Goal: Information Seeking & Learning: Find specific page/section

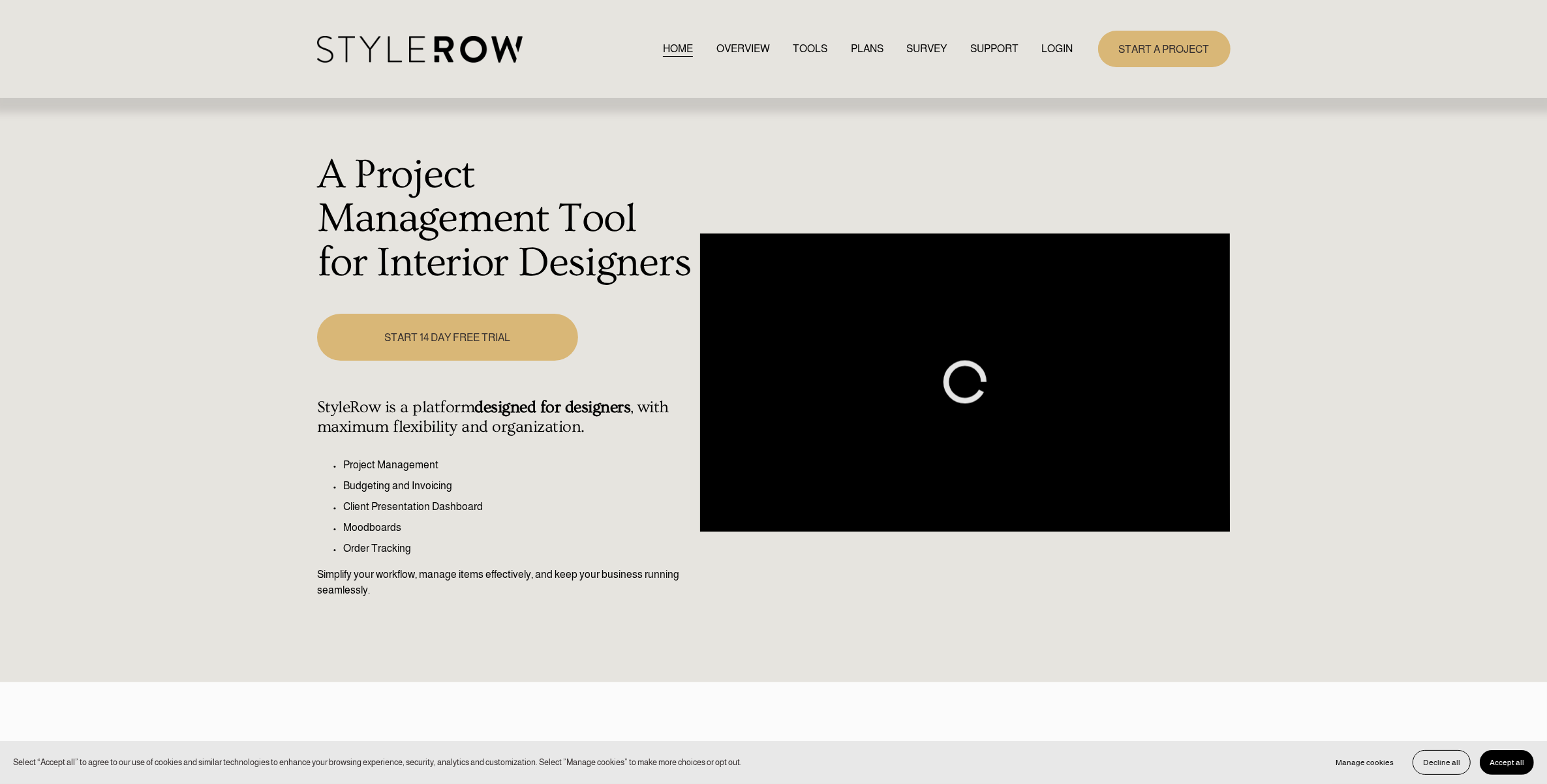
click at [1057, 42] on link "LOGIN" at bounding box center [1058, 48] width 32 height 18
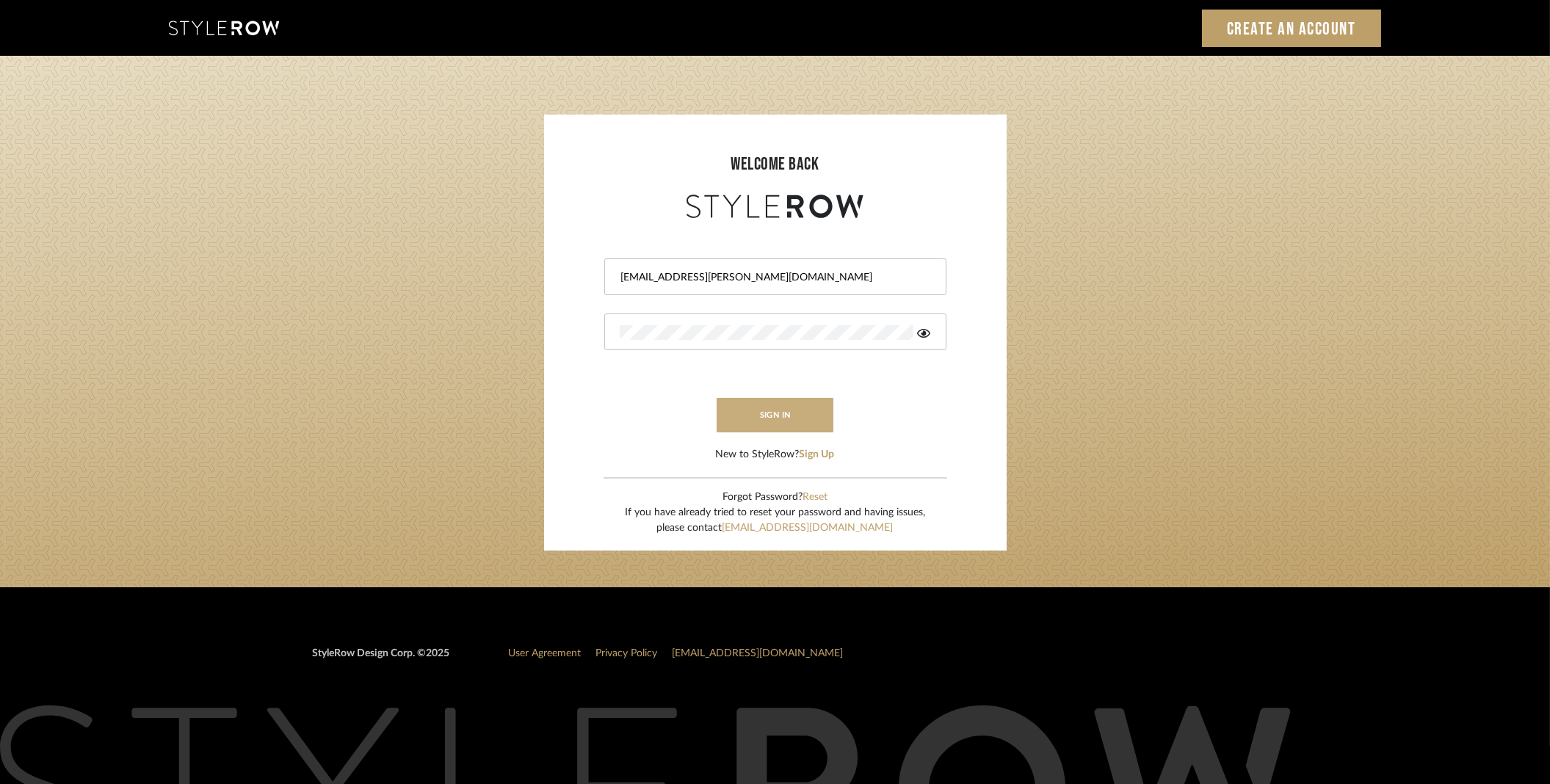
click at [764, 405] on button "sign in" at bounding box center [775, 415] width 118 height 35
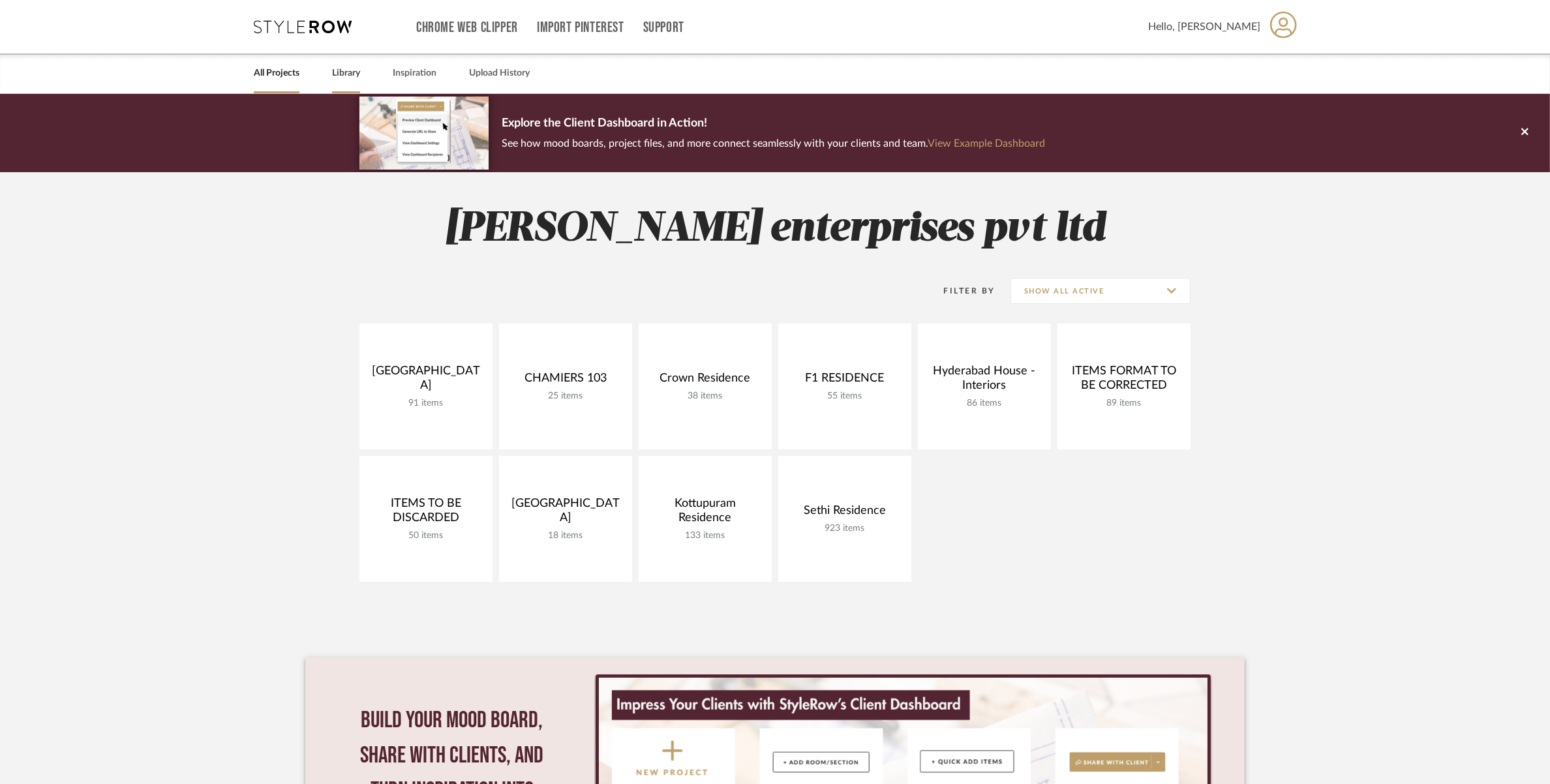
click at [344, 77] on link "Library" at bounding box center [346, 73] width 28 height 18
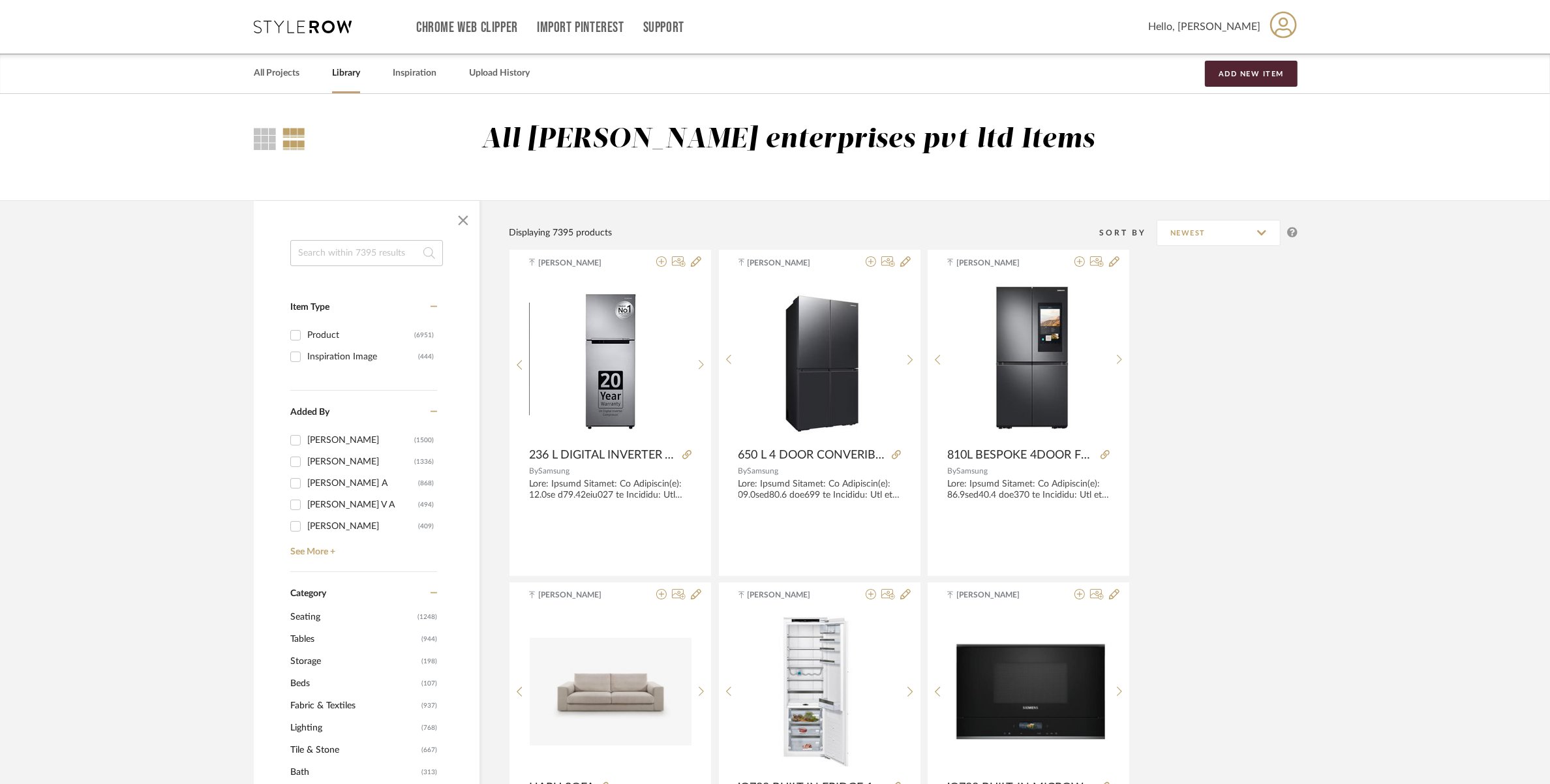
click at [343, 259] on input at bounding box center [366, 253] width 152 height 26
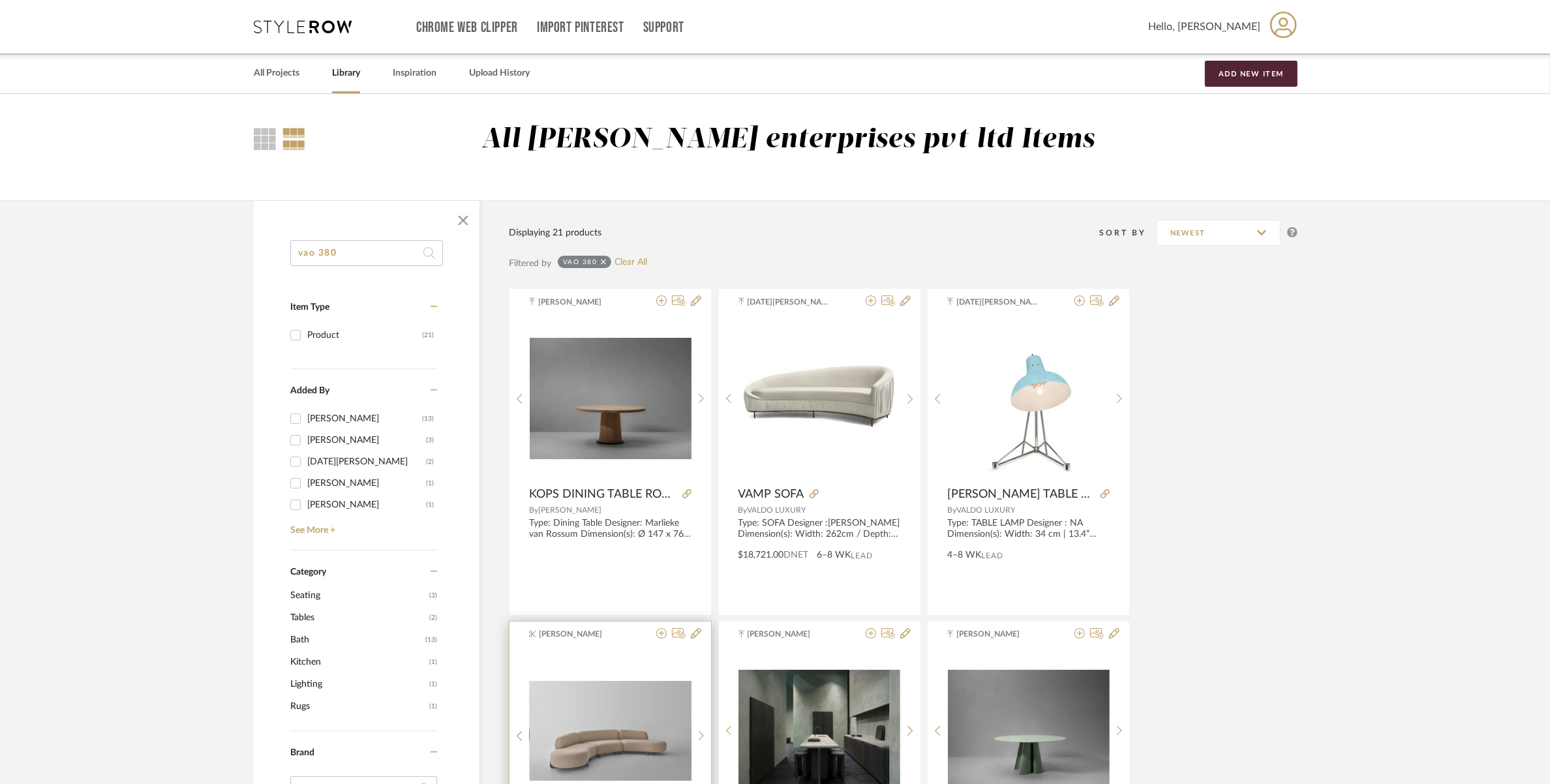
click at [0, 0] on img at bounding box center [0, 0] width 0 height 0
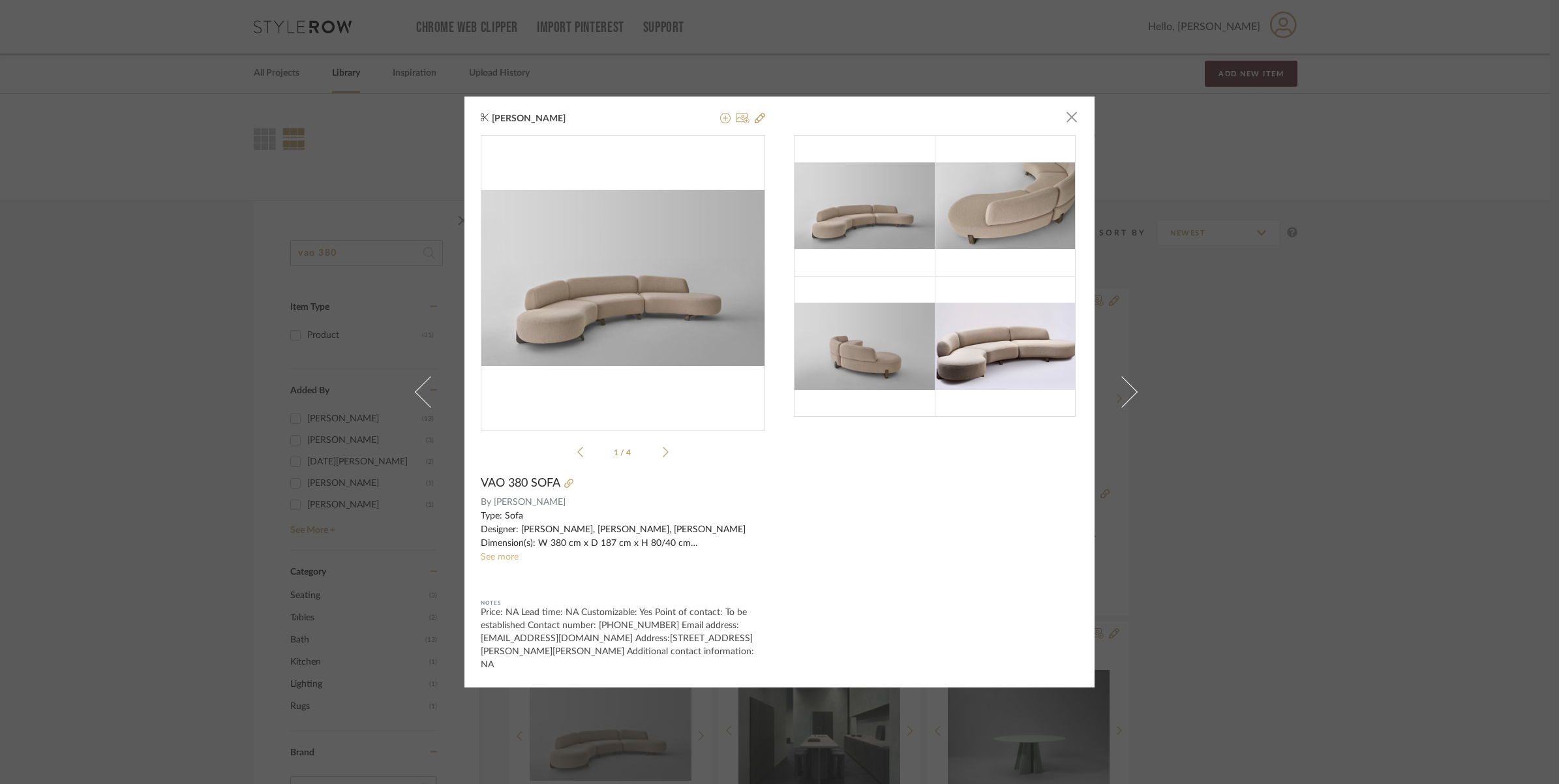
click at [493, 558] on link "See more" at bounding box center [500, 556] width 38 height 9
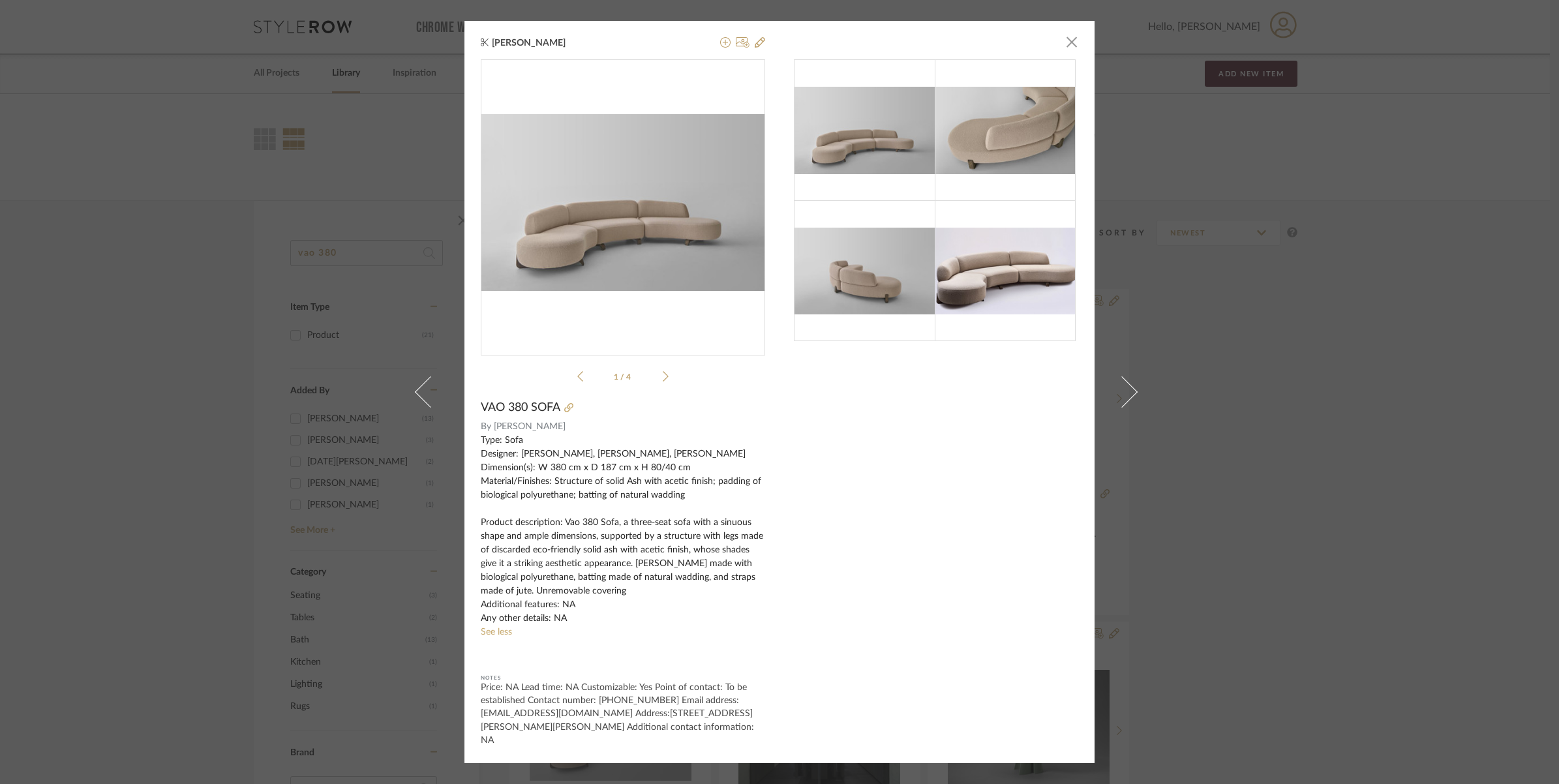
drag, startPoint x: 533, startPoint y: 433, endPoint x: 471, endPoint y: 410, distance: 66.1
click at [471, 410] on div "Suvosri Ghosh × 1 / 4 VAO 380 SOFA By Paolo Castelli Type: Sofa Designer: Huber…" at bounding box center [779, 392] width 630 height 742
drag, startPoint x: 471, startPoint y: 410, endPoint x: 520, endPoint y: 414, distance: 49.2
drag, startPoint x: 1062, startPoint y: 54, endPoint x: 1039, endPoint y: 51, distance: 23.2
click at [1063, 51] on span "button" at bounding box center [1071, 41] width 26 height 26
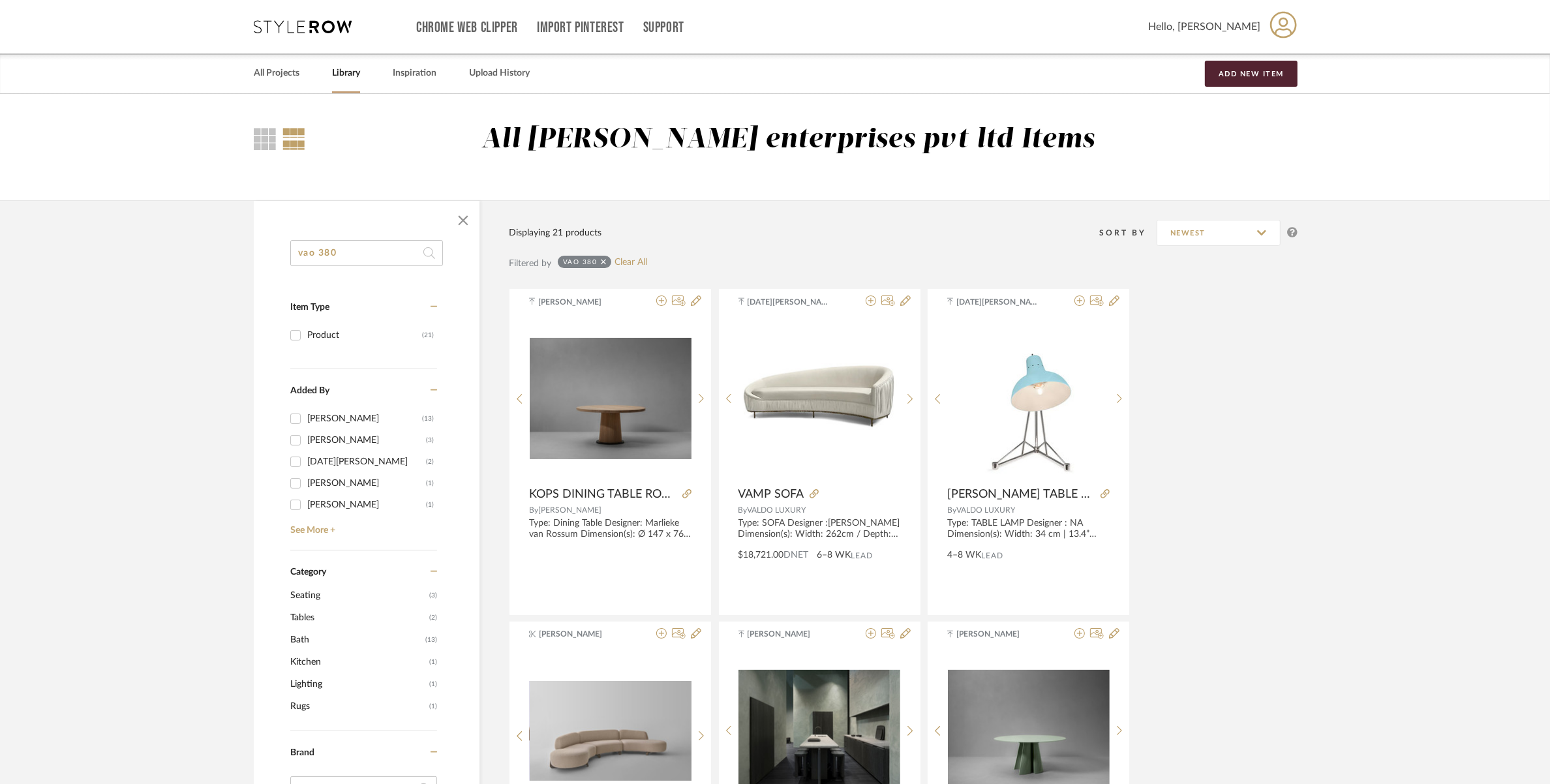
click at [372, 265] on input "vao 380" at bounding box center [366, 253] width 152 height 26
drag, startPoint x: 301, startPoint y: 261, endPoint x: 254, endPoint y: 265, distance: 47.2
click at [254, 265] on div "vao 380 Item Type Product (21) Added By Sanjanaa Sivabal (13) Merin Sara Rajan …" at bounding box center [366, 754] width 226 height 1028
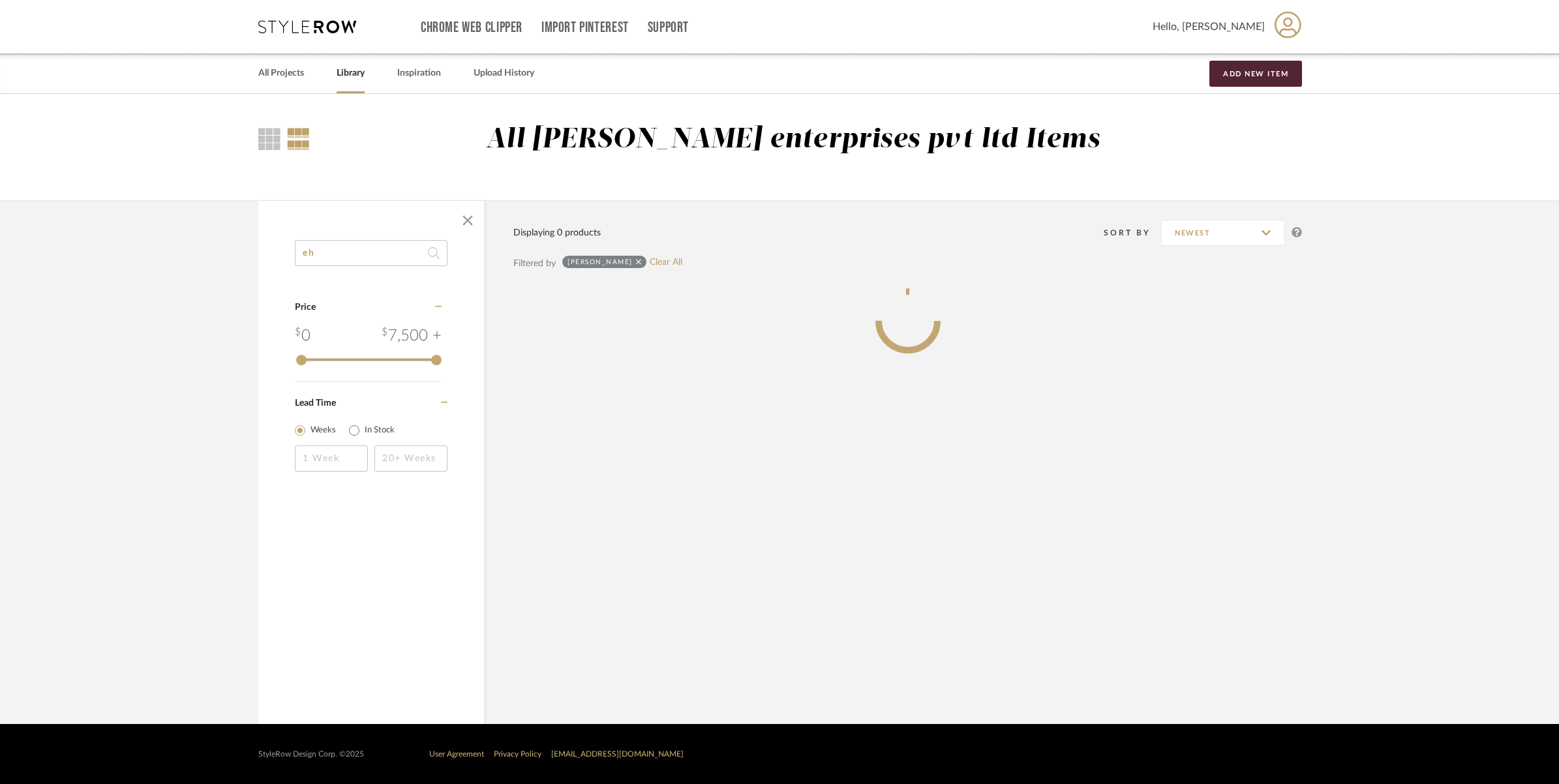
type input "e"
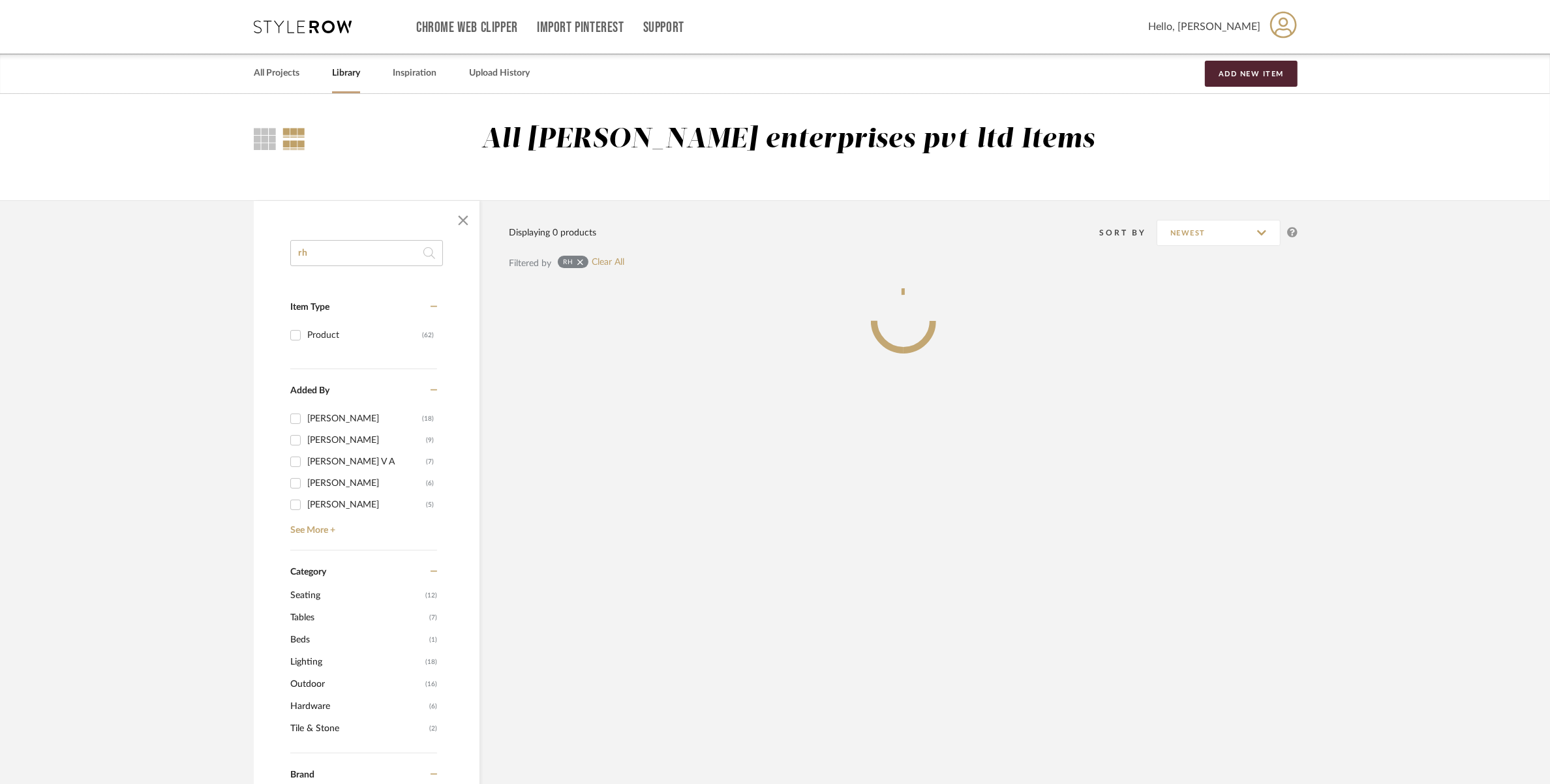
type input "r"
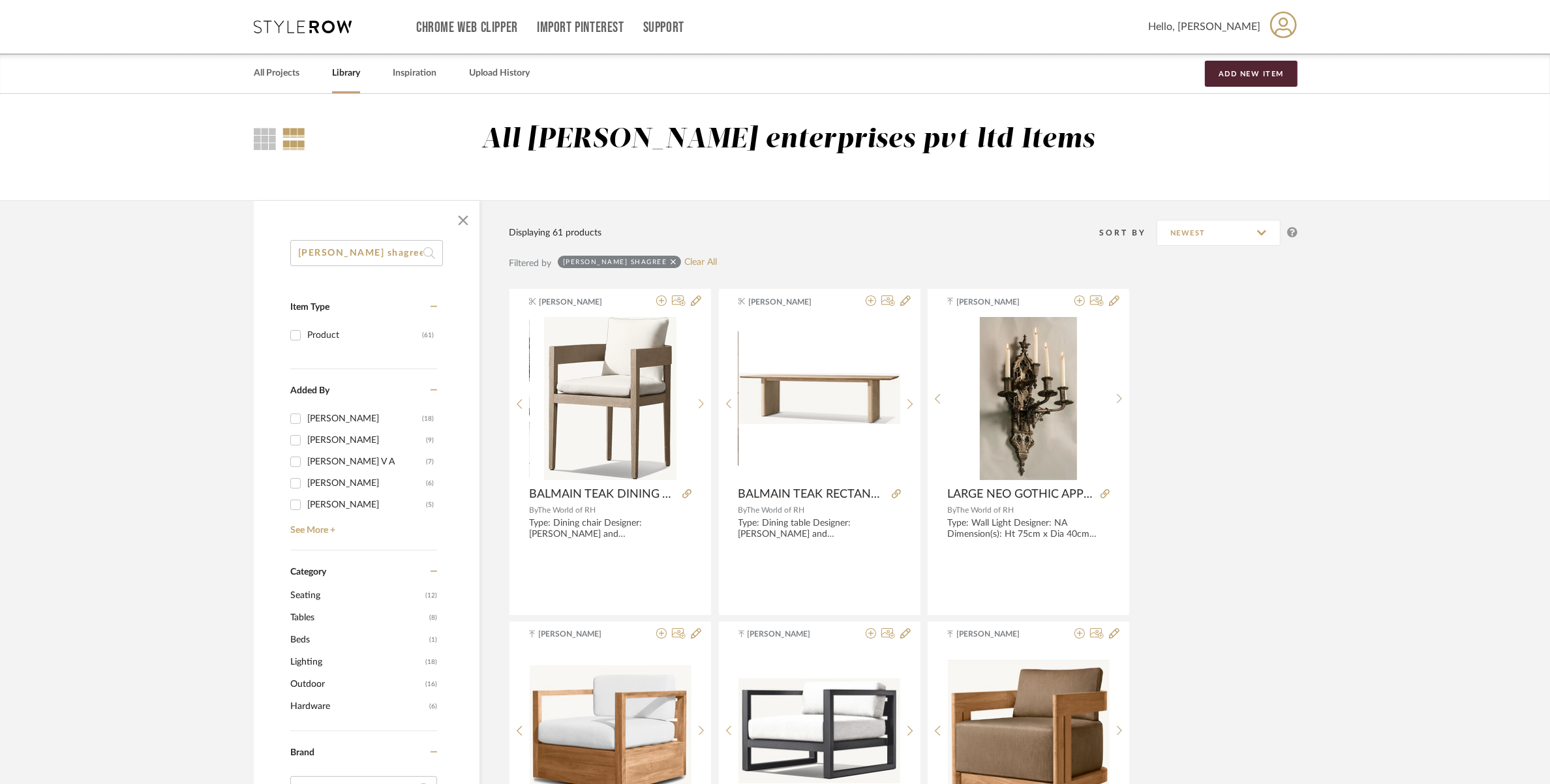
type input "RH Graydon shagree"
click at [310, 612] on span "Tables" at bounding box center [358, 618] width 136 height 22
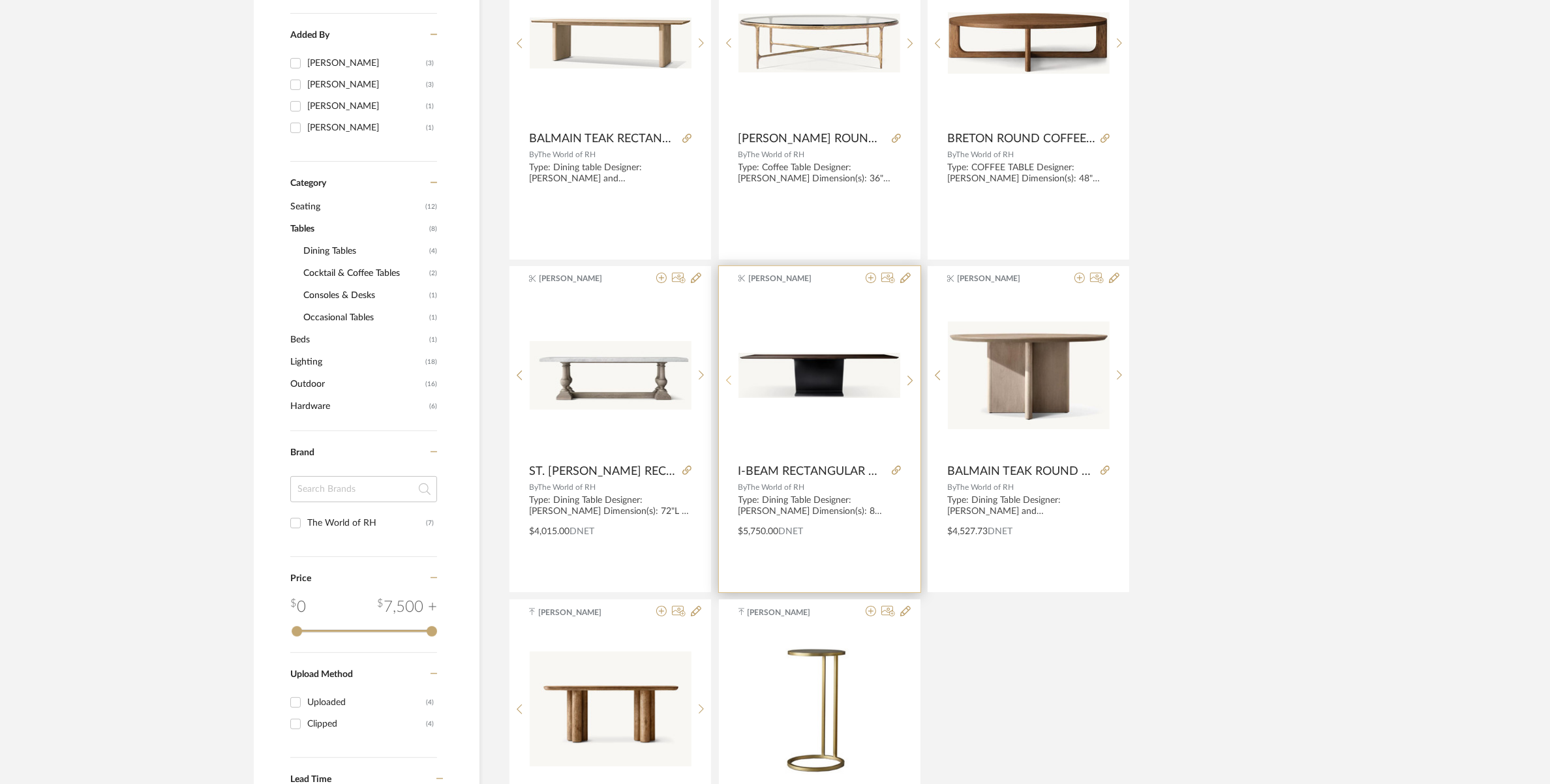
scroll to position [407, 0]
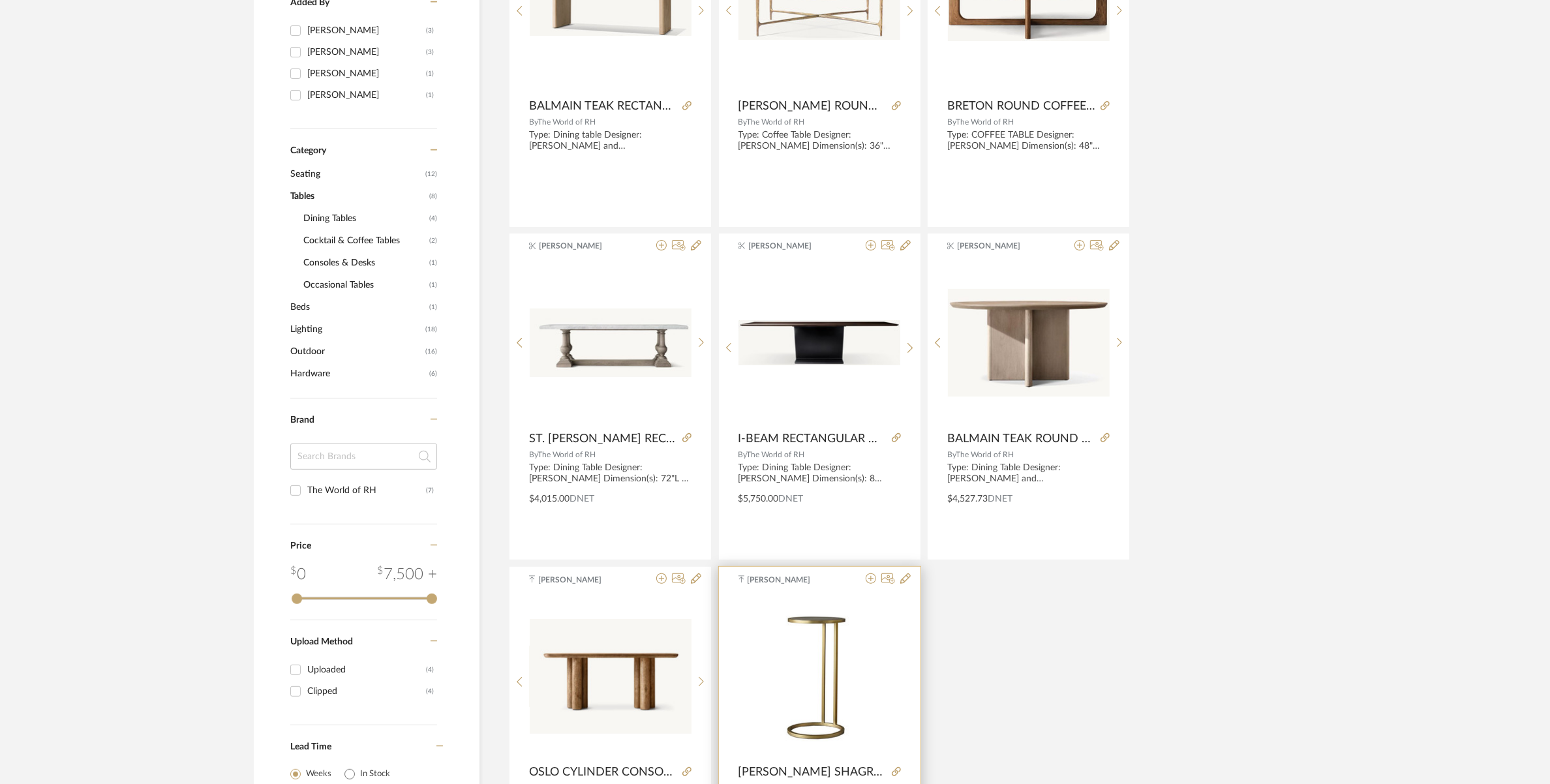
click at [815, 657] on img "0" at bounding box center [819, 677] width 130 height 163
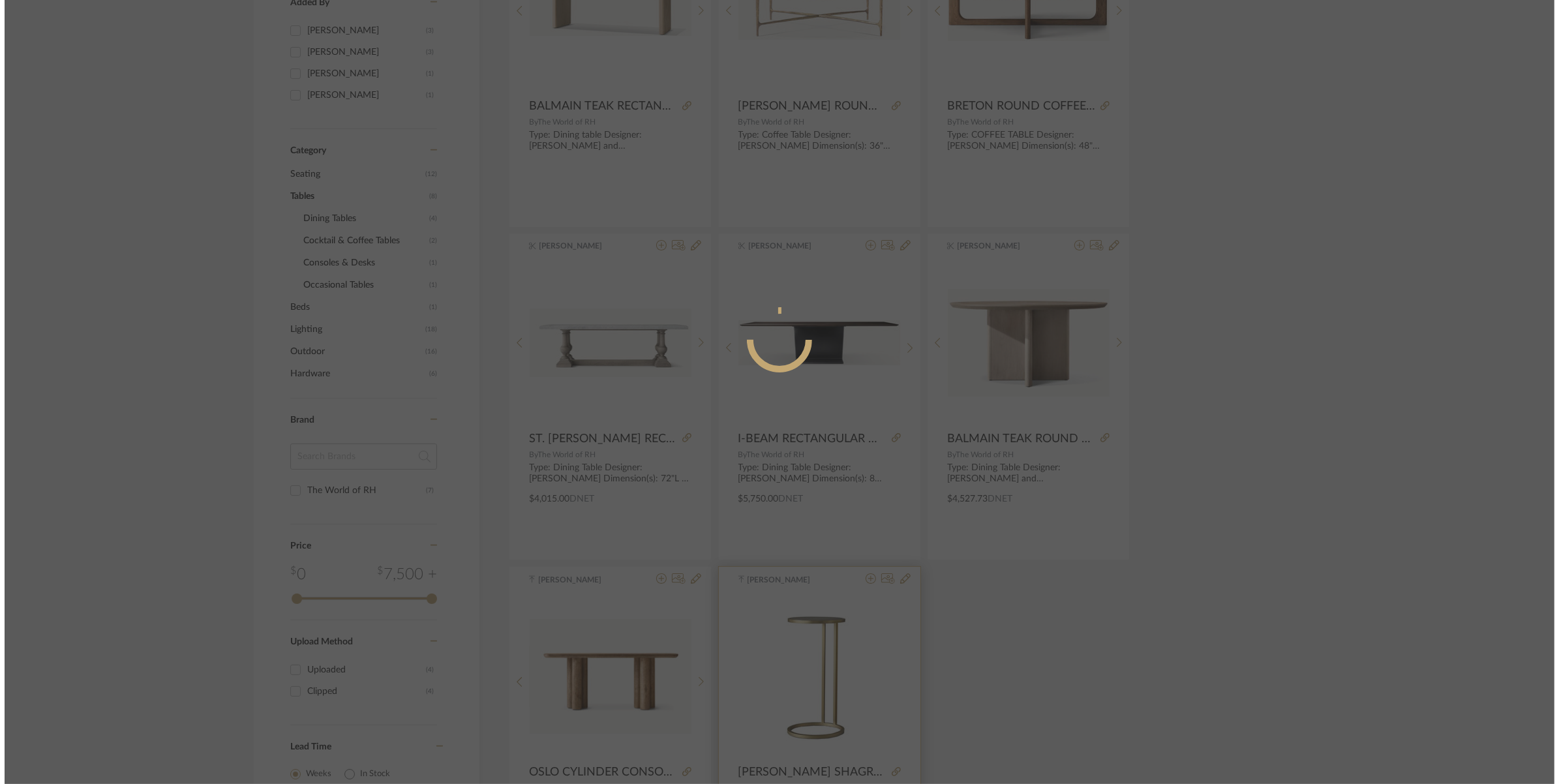
scroll to position [0, 0]
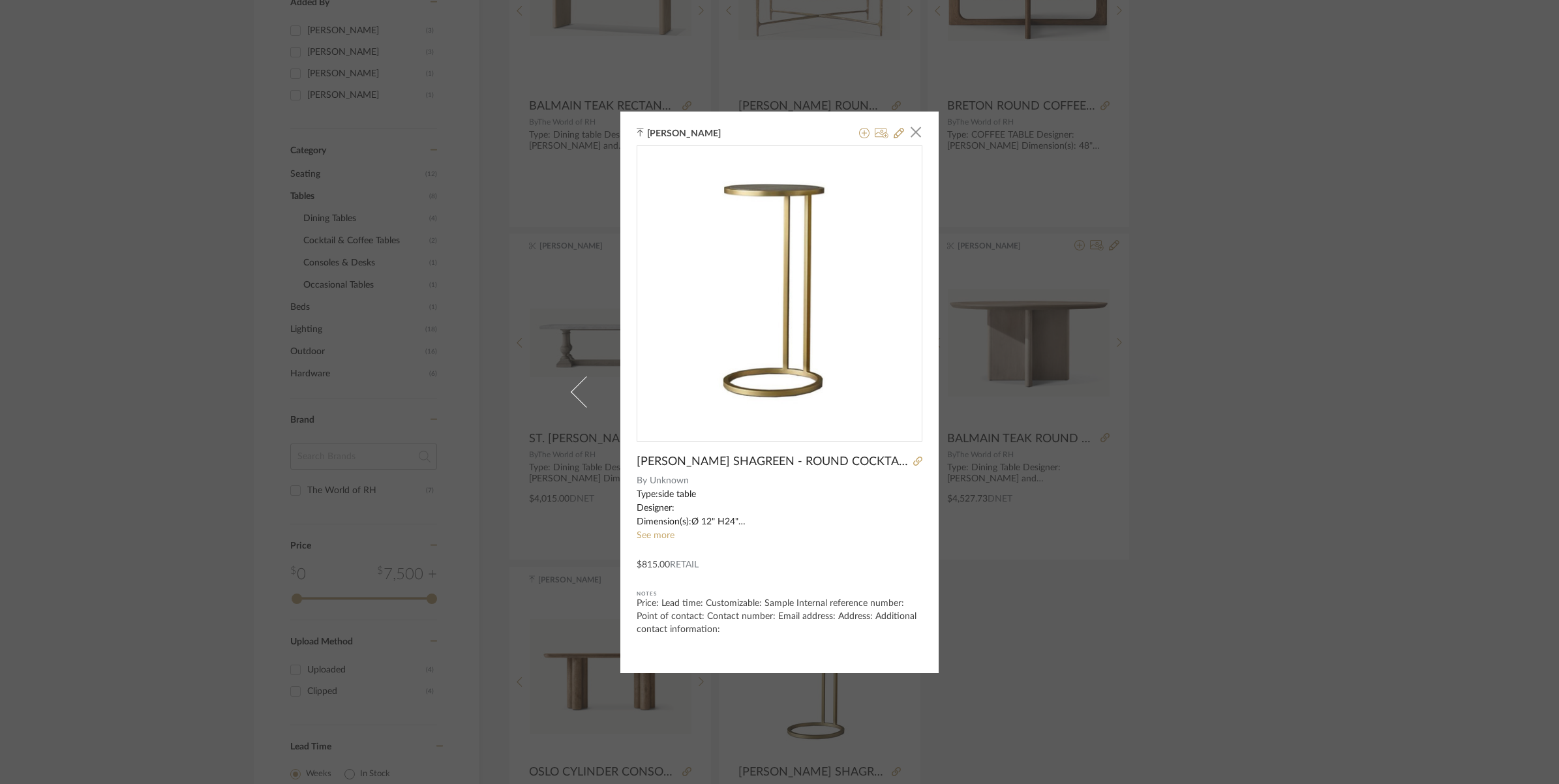
click at [1375, 405] on div "Ganesh K × RH GRAYDON SHAGREEN - ROUND COCKTAIL SIDE TABLE By Unknown Type:side…" at bounding box center [779, 392] width 1559 height 784
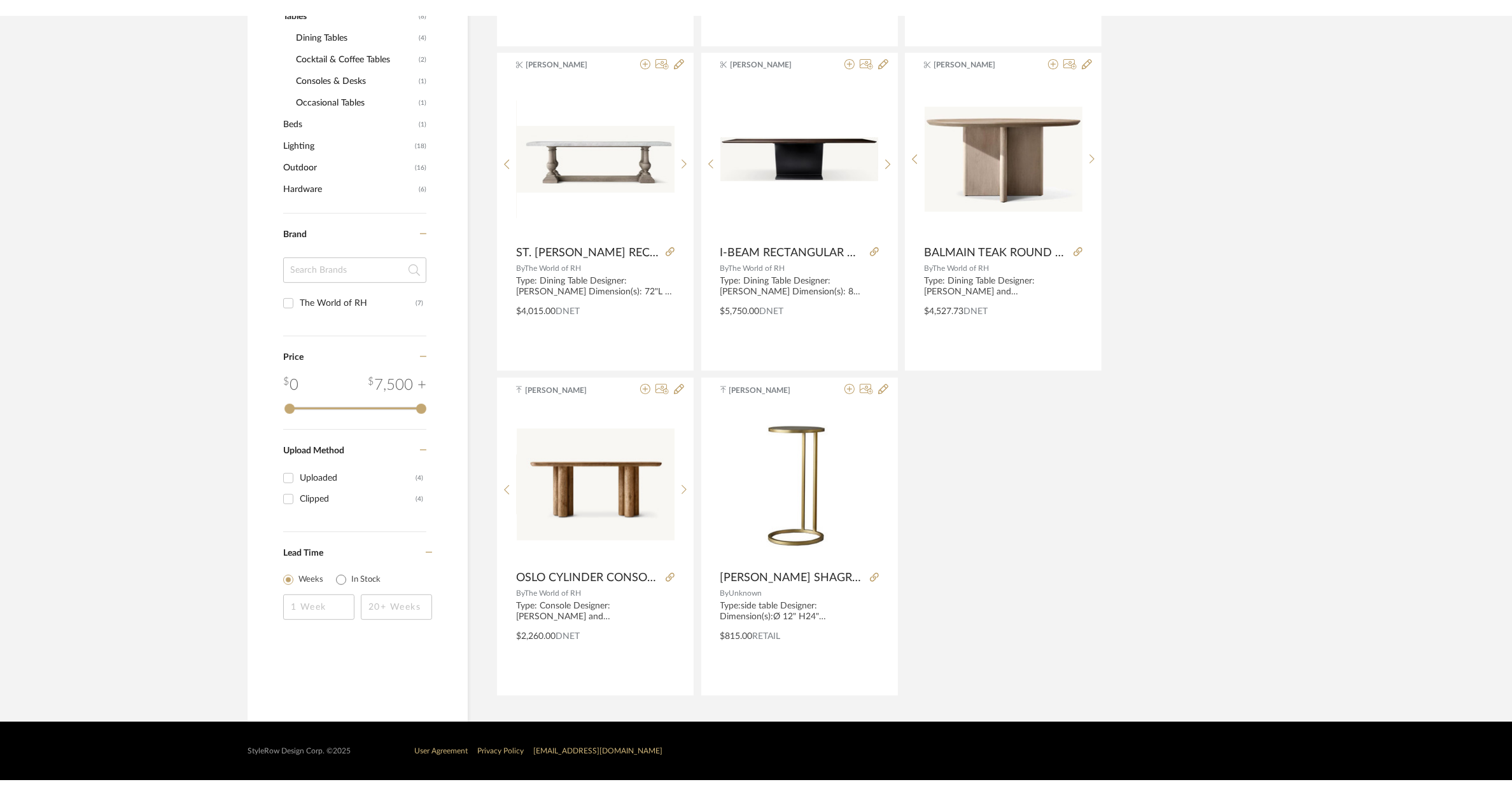
scroll to position [557, 0]
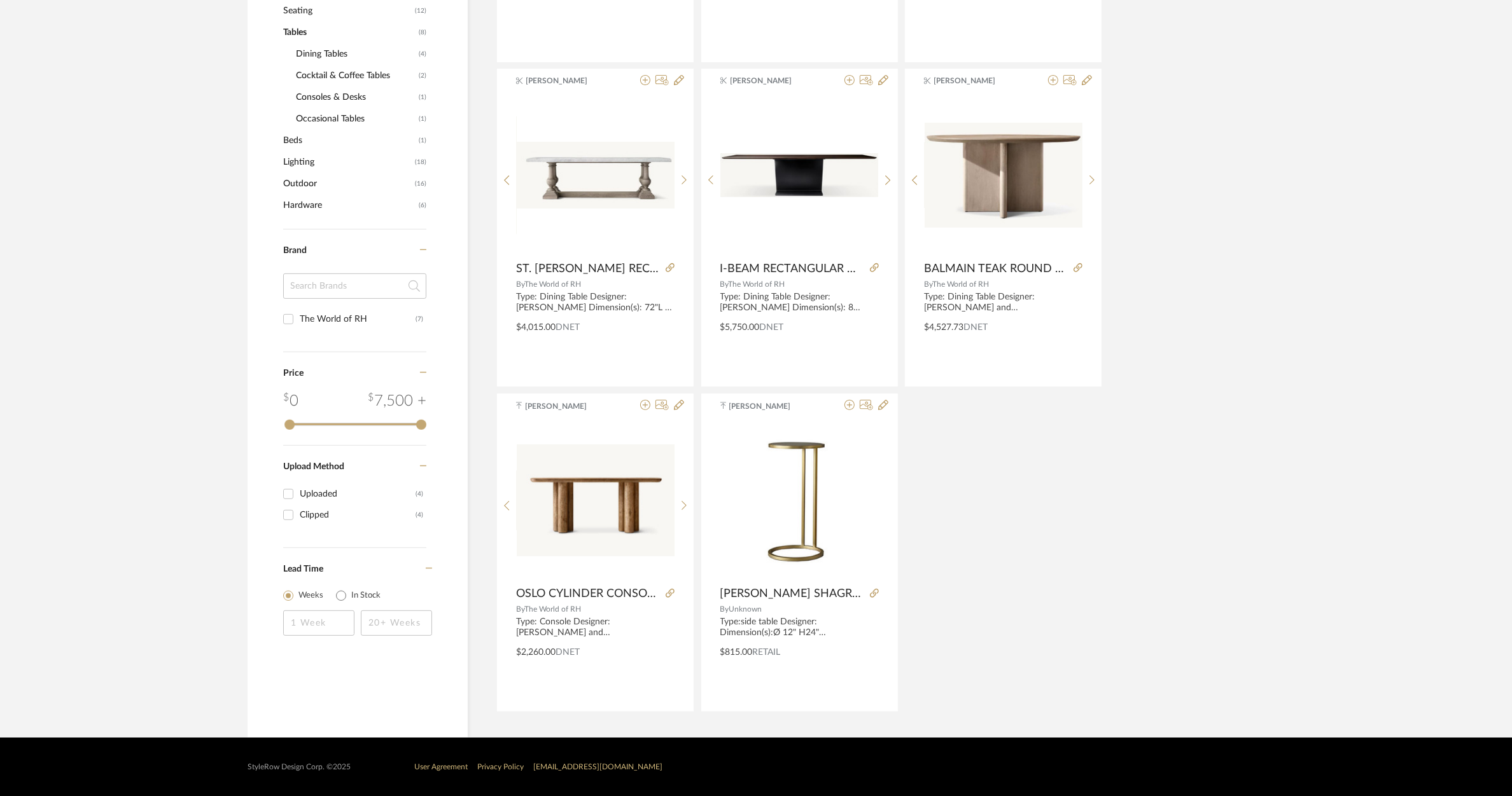
click at [993, 434] on div "Rishi Harish BALMAIN TEAK RECTANGULAR DINING TABLE By The World of RH Nivedhith…" at bounding box center [881, 228] width 769 height 969
